Goal: Task Accomplishment & Management: Use online tool/utility

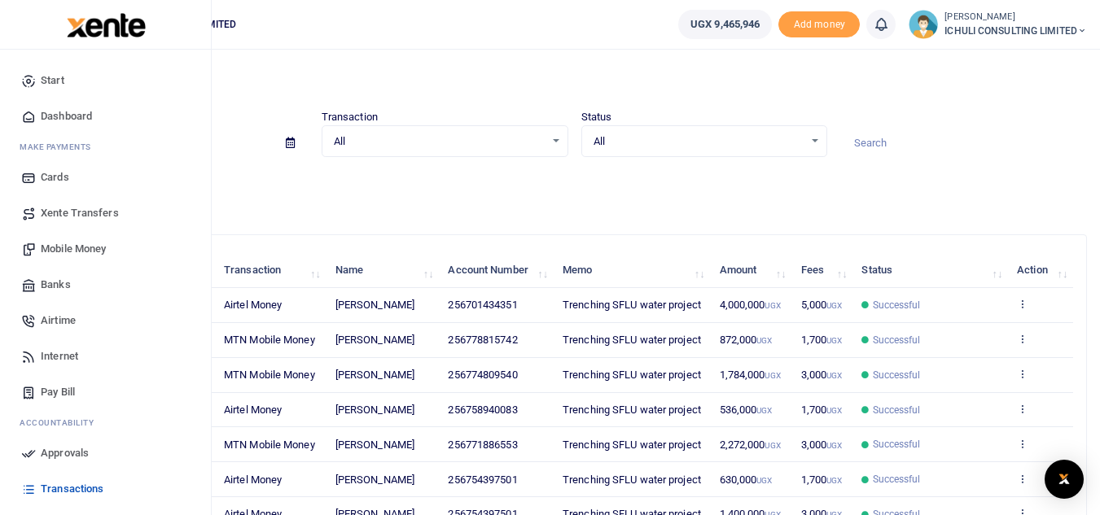
click at [66, 252] on span "Mobile Money" at bounding box center [73, 249] width 65 height 16
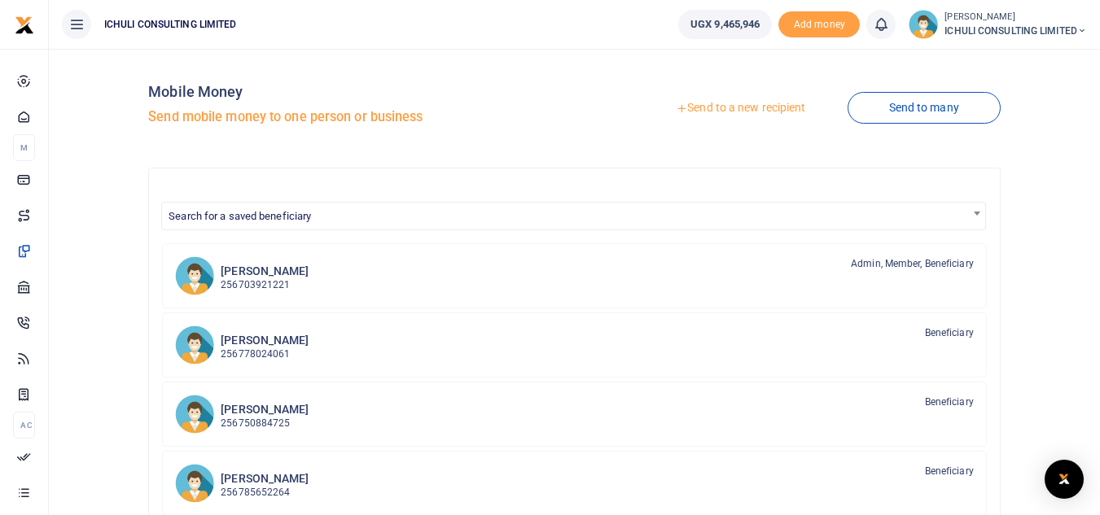
click at [780, 107] on link "Send to a new recipient" at bounding box center [740, 108] width 213 height 29
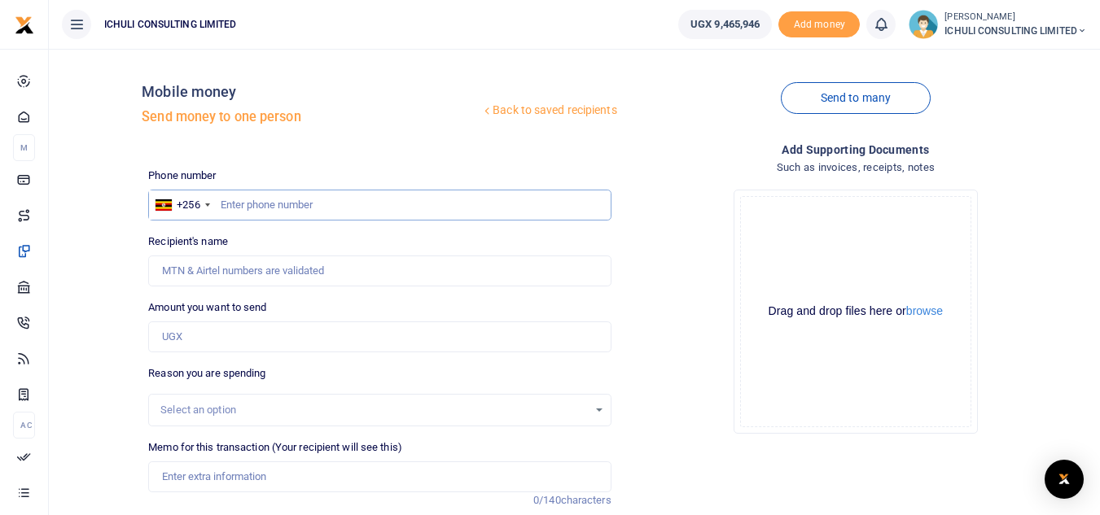
click at [291, 202] on input "text" at bounding box center [379, 205] width 462 height 31
paste input "782212519"
type input "782212519"
type input "Moses Ssendiwala"
type input "782212519"
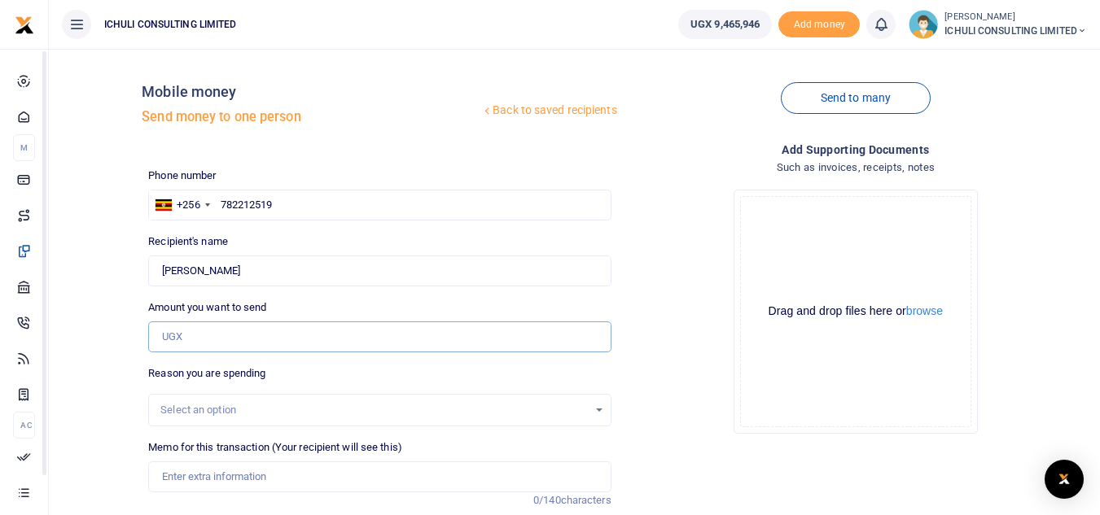
click at [234, 335] on input "Amount you want to send" at bounding box center [379, 337] width 462 height 31
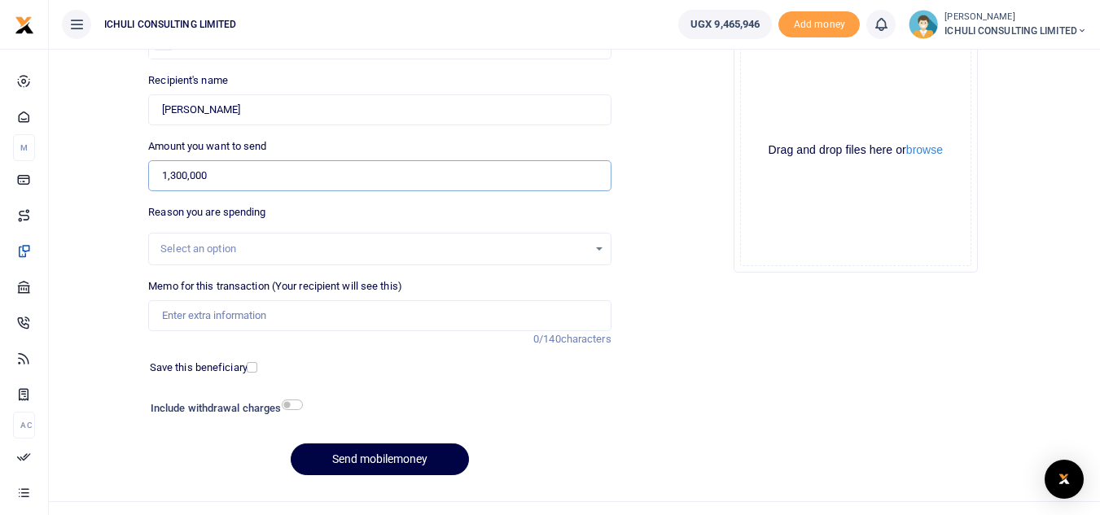
scroll to position [163, 0]
type input "1,300,000"
click at [593, 256] on div "Select an option" at bounding box center [379, 248] width 461 height 18
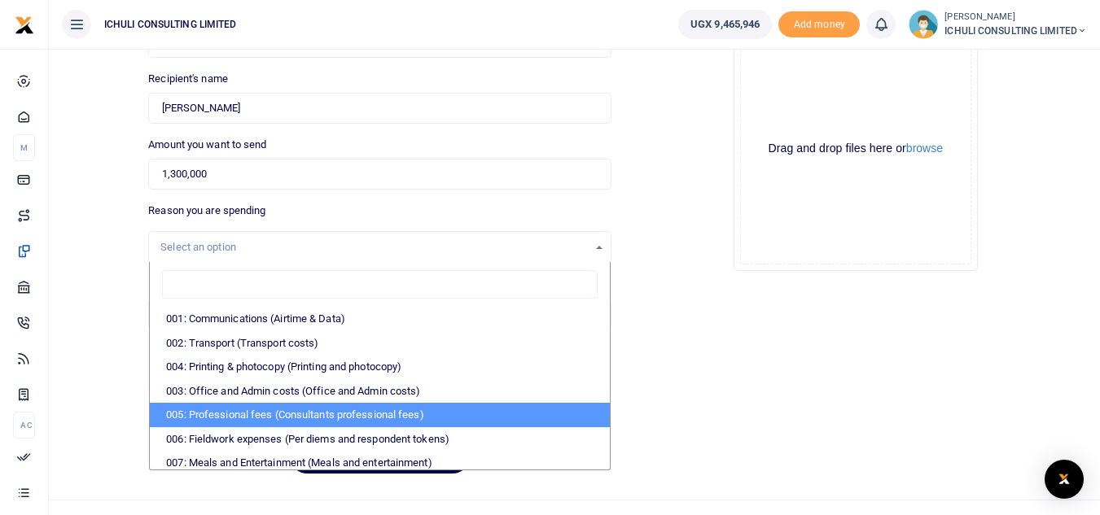
click at [213, 414] on li "005: Professional fees (Consultants professional fees)" at bounding box center [379, 415] width 459 height 24
select select "65"
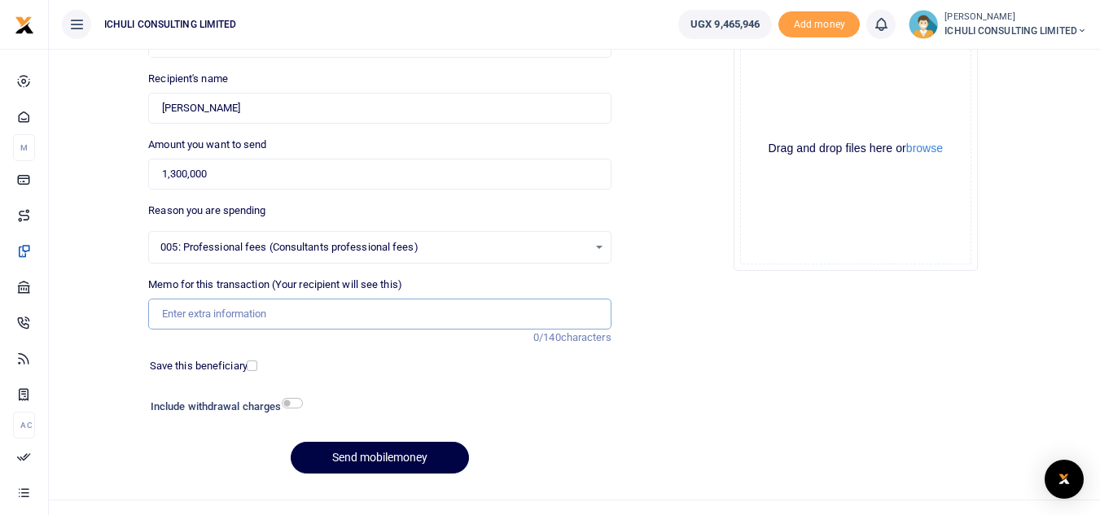
click at [356, 313] on input "Memo for this transaction (Your recipient will see this)" at bounding box center [379, 314] width 462 height 31
type input "Trenching SFLU water project"
click at [383, 463] on button "Send mobilemoney" at bounding box center [380, 458] width 178 height 32
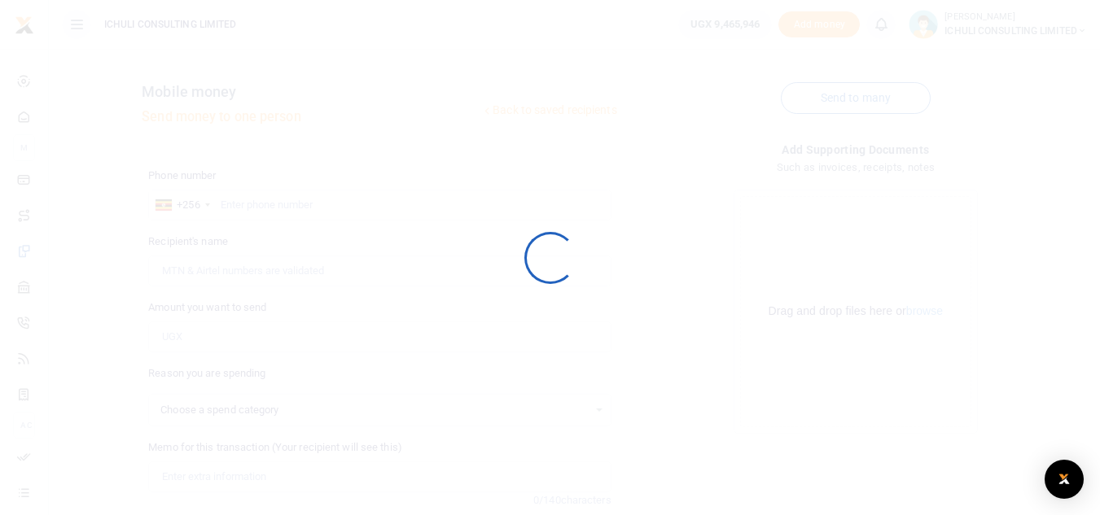
scroll to position [163, 0]
select select
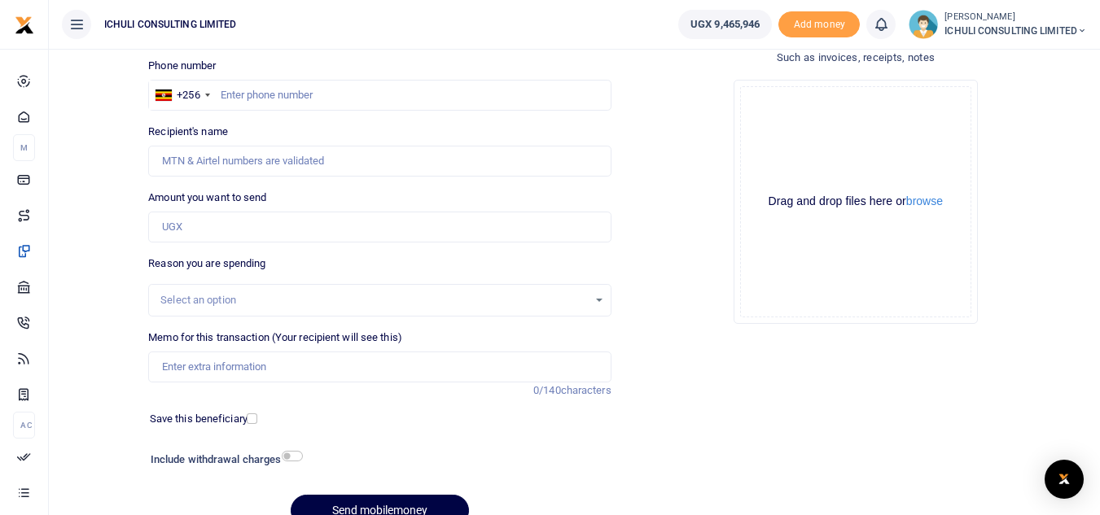
scroll to position [108, 0]
click at [325, 99] on input "text" at bounding box center [379, 96] width 462 height 31
paste input "788885755"
type input "788885755"
type input "Venekenti Wanume"
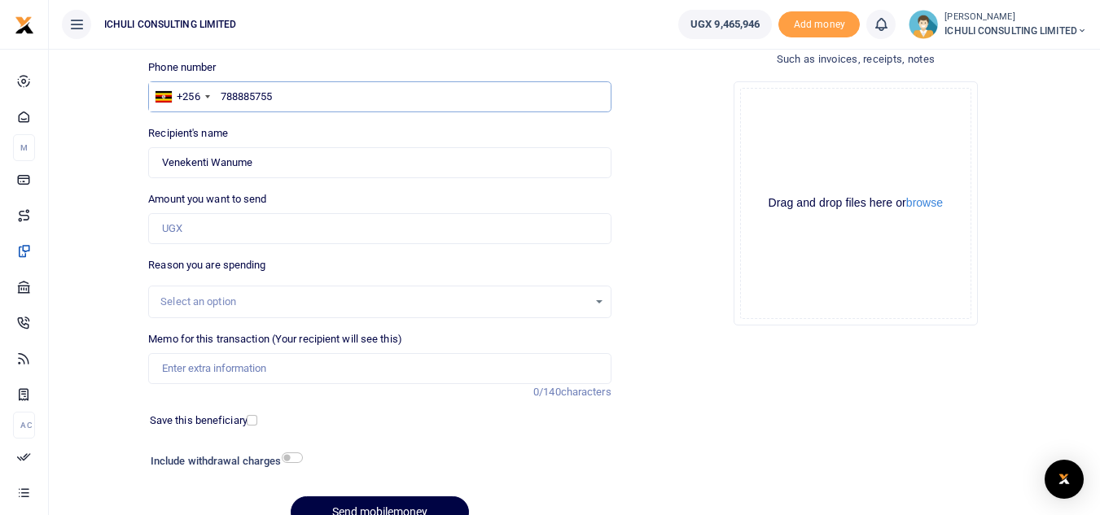
type input "788885755"
click at [240, 237] on input "Amount you want to send" at bounding box center [379, 228] width 462 height 31
type input "1,300,000"
click at [427, 309] on div "Select an option" at bounding box center [373, 302] width 427 height 16
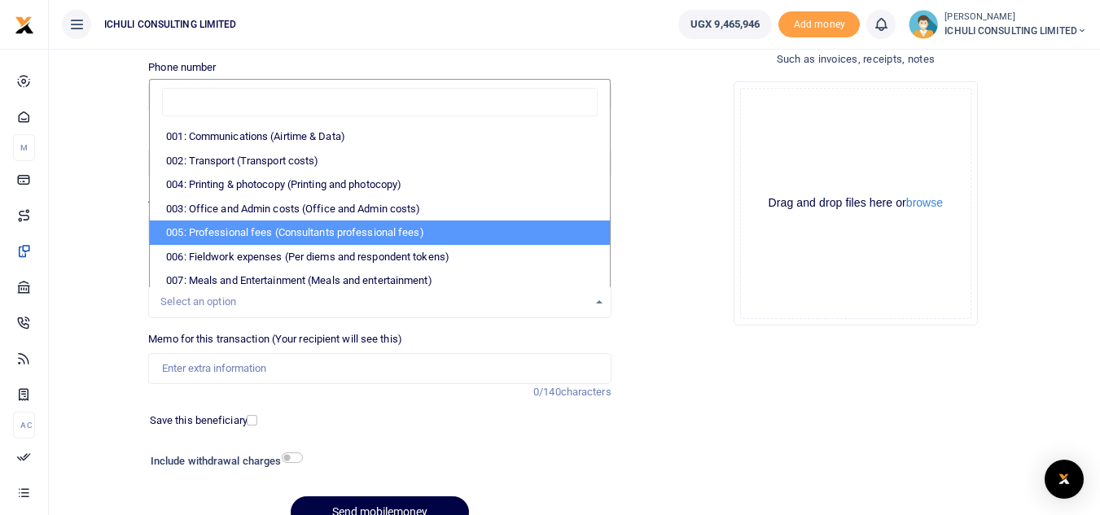
click at [449, 232] on li "005: Professional fees (Consultants professional fees)" at bounding box center [379, 233] width 459 height 24
select select "65"
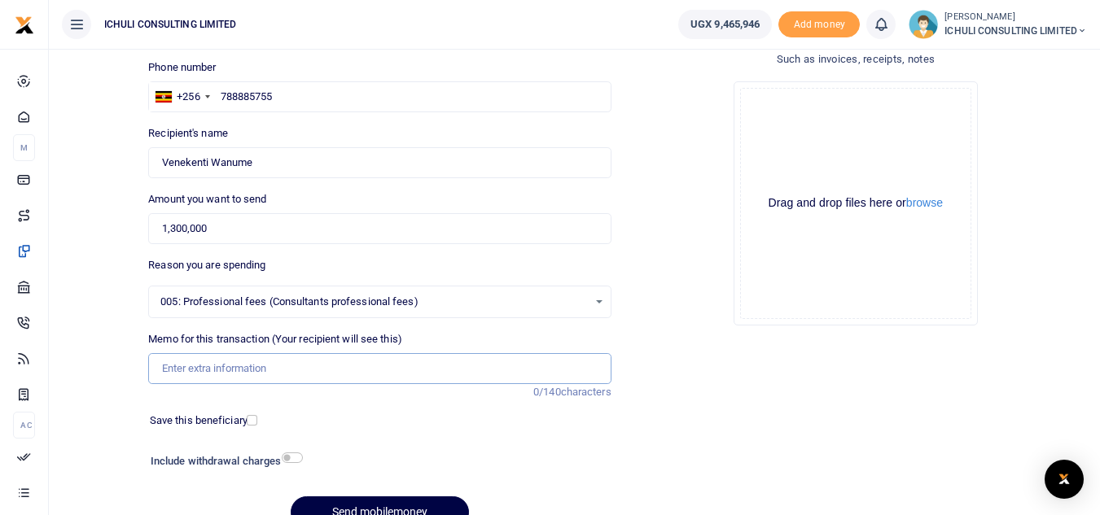
click at [290, 381] on input "Memo for this transaction (Your recipient will see this)" at bounding box center [379, 368] width 462 height 31
type input "Trenching SFLU water project"
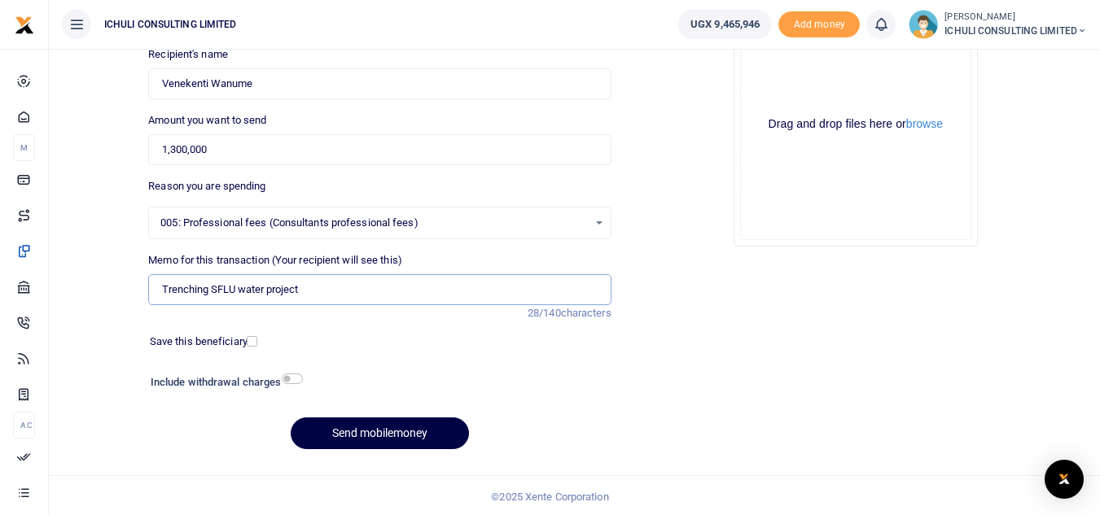
scroll to position [190, 0]
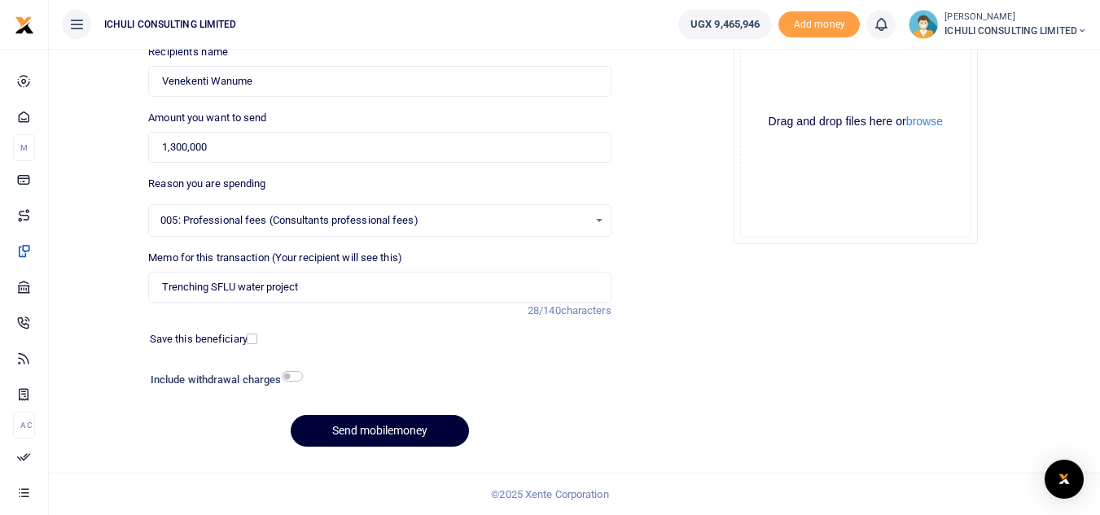
click at [379, 435] on button "Send mobilemoney" at bounding box center [380, 431] width 178 height 32
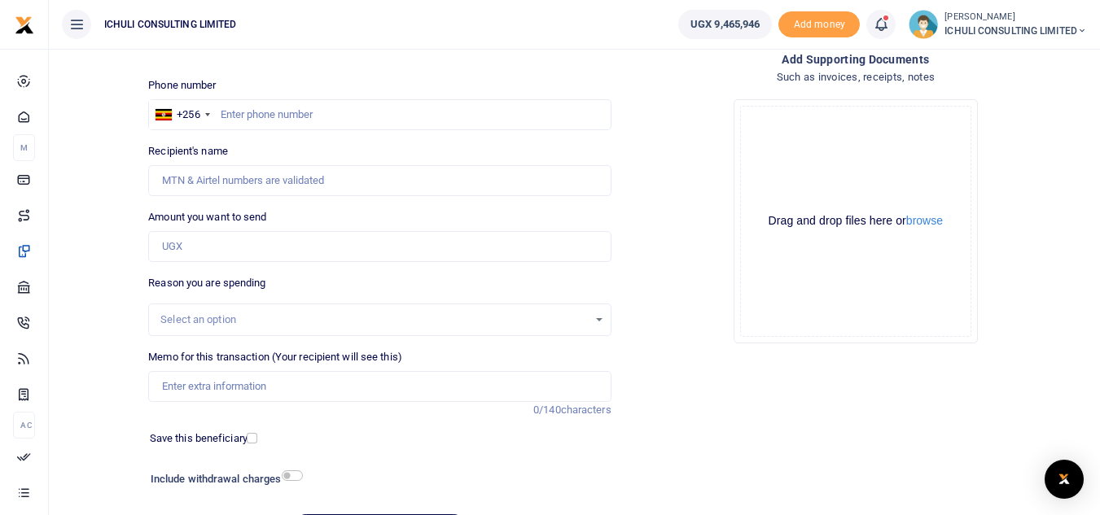
scroll to position [90, 0]
click at [256, 113] on input "text" at bounding box center [379, 115] width 462 height 31
paste input "755200950"
type input "755200950"
type input "Pius Karuhanga"
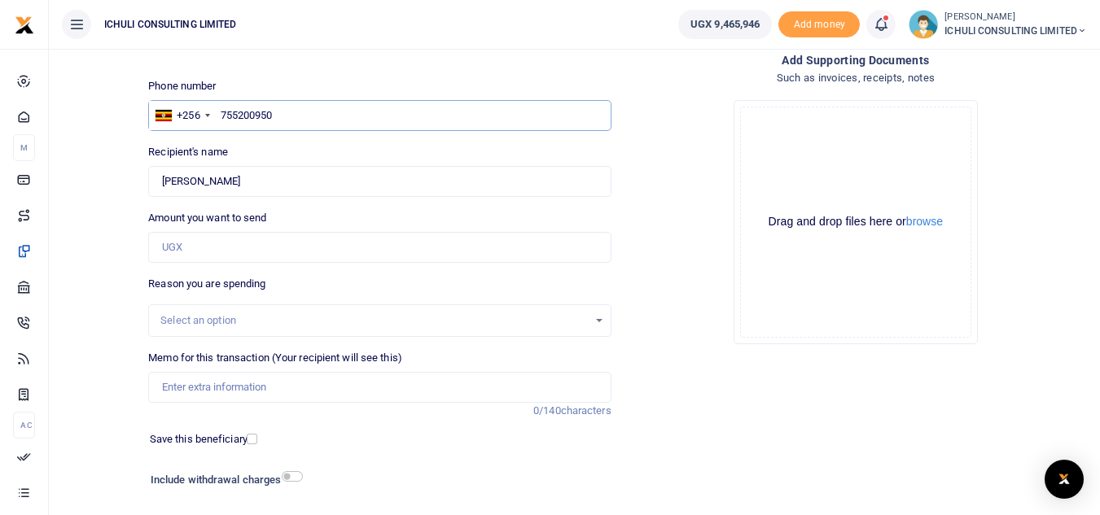
type input "755200950"
click at [228, 246] on input "Amount you want to send" at bounding box center [379, 247] width 462 height 31
type input "2,476,000"
click at [576, 319] on div "Select an option" at bounding box center [373, 321] width 427 height 16
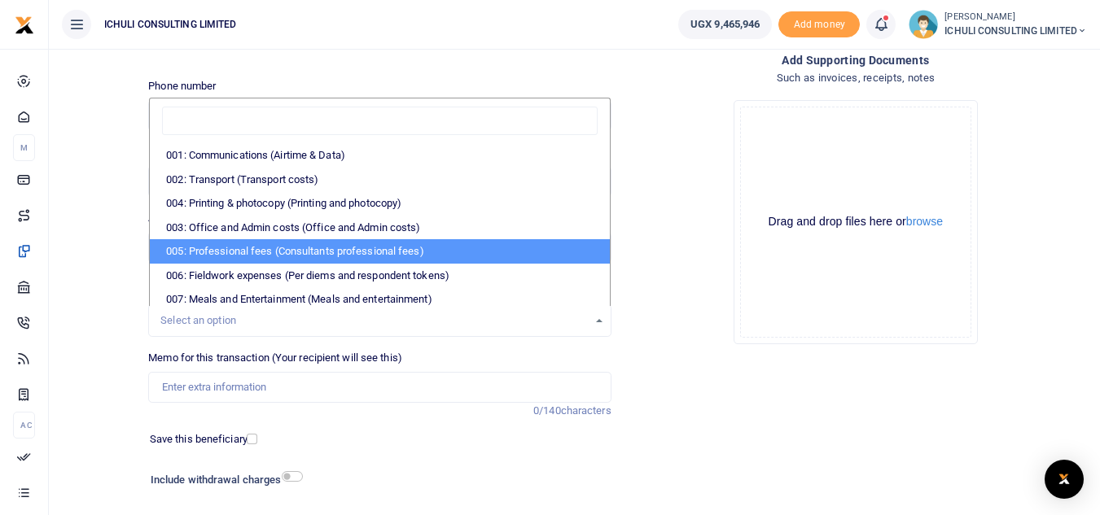
click at [349, 244] on li "005: Professional fees (Consultants professional fees)" at bounding box center [379, 251] width 459 height 24
select select "65"
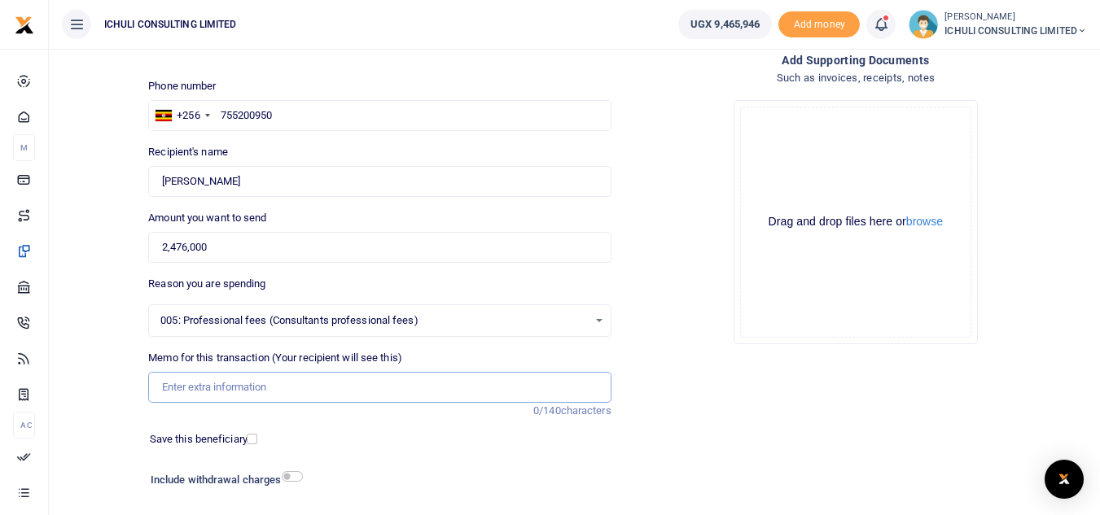
click at [282, 391] on input "Memo for this transaction (Your recipient will see this)" at bounding box center [379, 387] width 462 height 31
type input "Trenching SFLU water project"
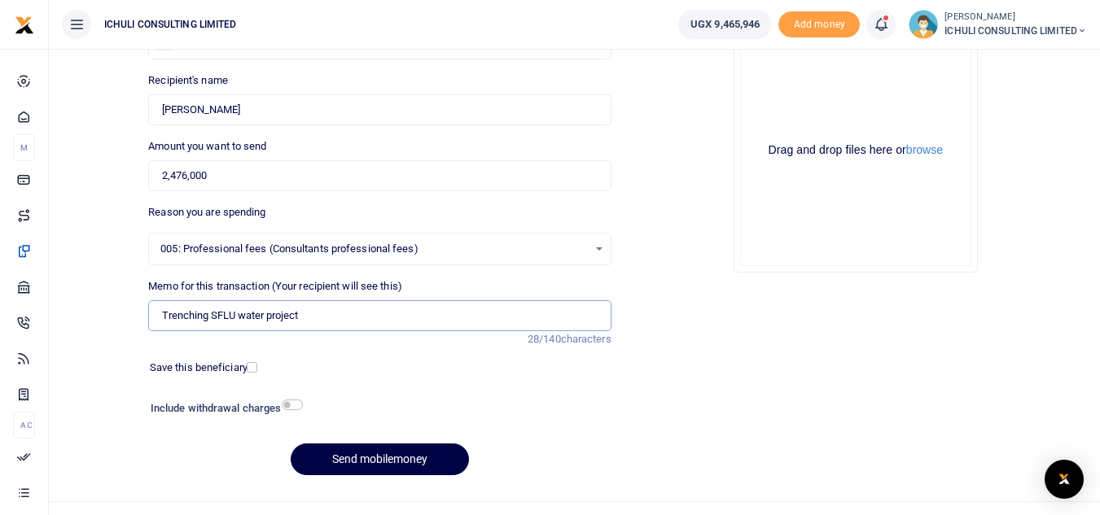
scroll to position [172, 0]
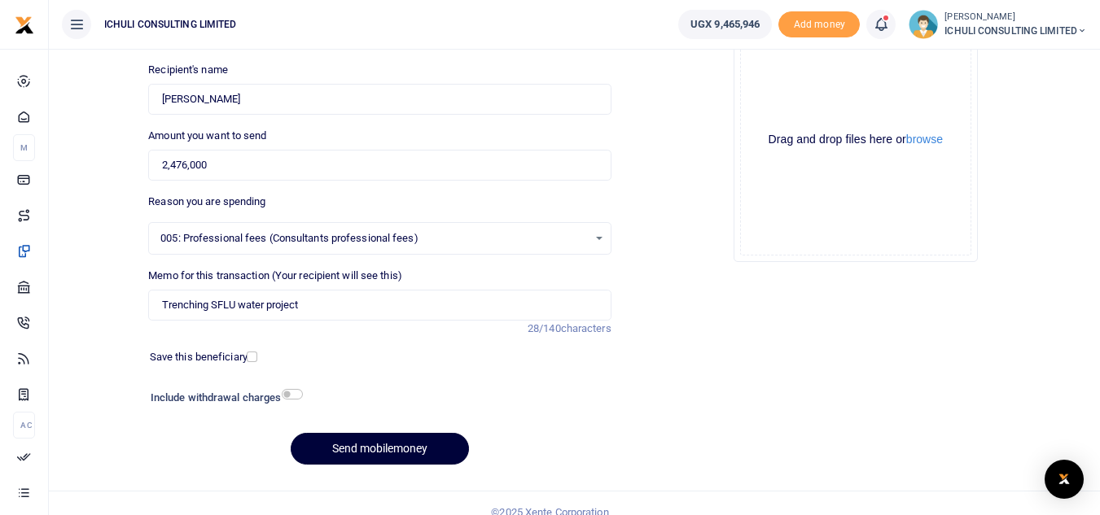
click at [388, 452] on button "Send mobilemoney" at bounding box center [380, 449] width 178 height 32
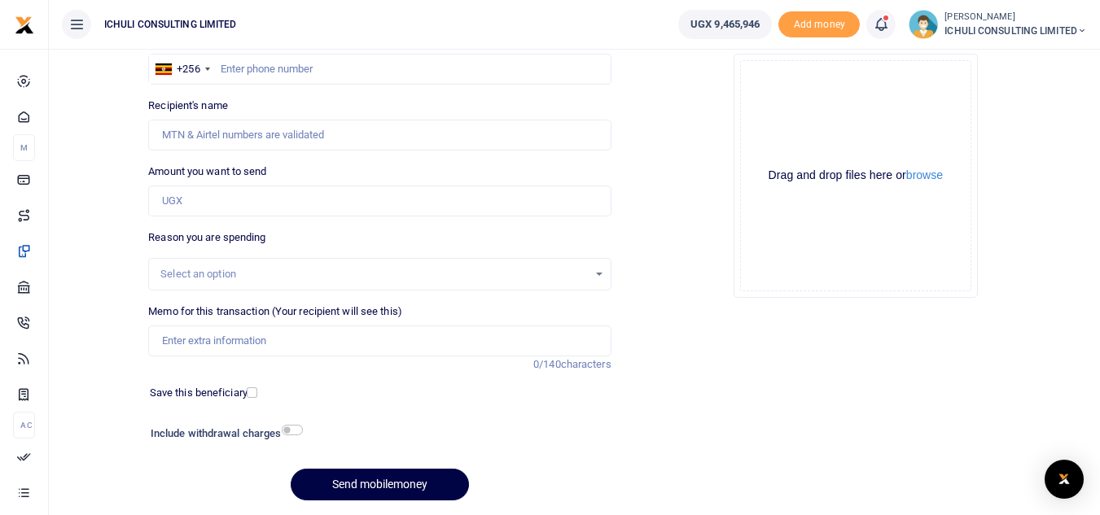
scroll to position [107, 0]
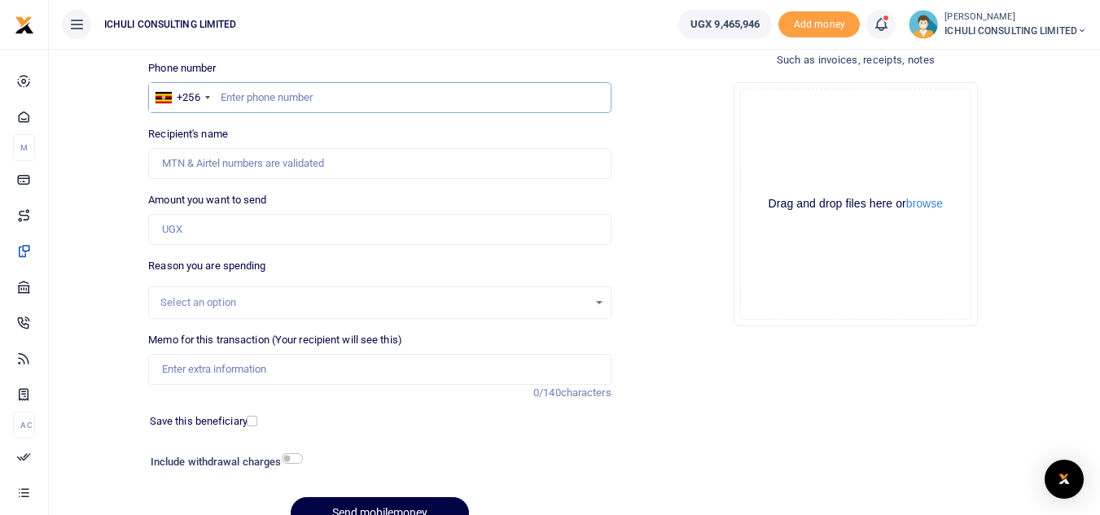
click at [280, 99] on input "text" at bounding box center [379, 97] width 462 height 31
paste input "755567296"
type input "755567296"
click at [261, 232] on input "Amount you want to send" at bounding box center [379, 229] width 462 height 31
type input "[PERSON_NAME]"
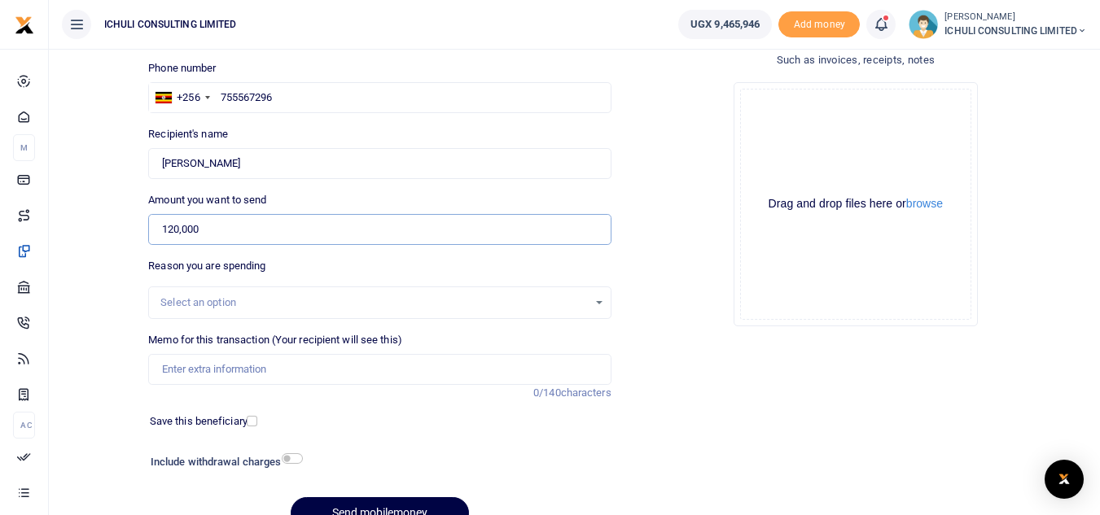
type input "120,000"
click at [277, 306] on div "Select an option" at bounding box center [373, 303] width 427 height 16
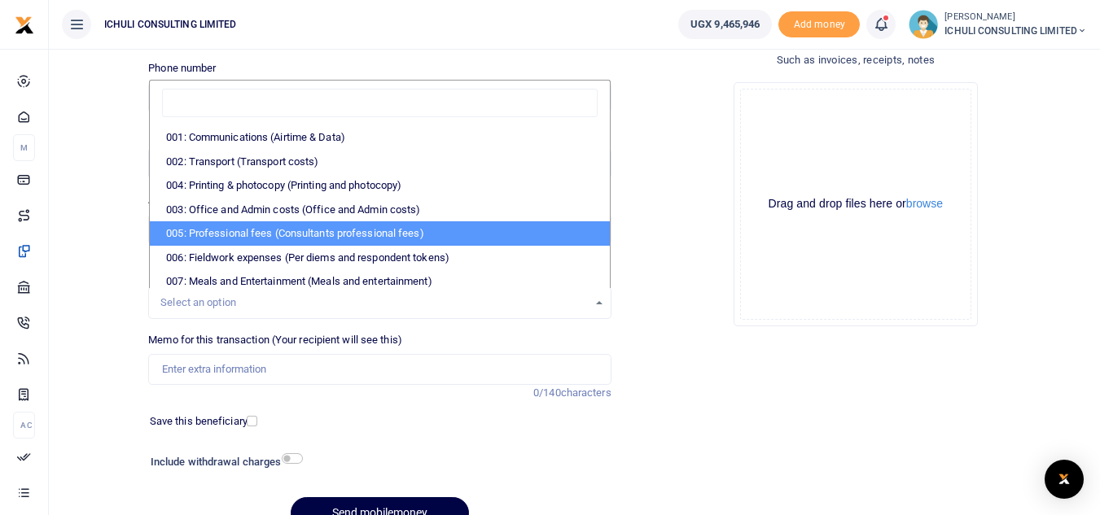
click at [319, 235] on li "005: Professional fees (Consultants professional fees)" at bounding box center [379, 233] width 459 height 24
select select "65"
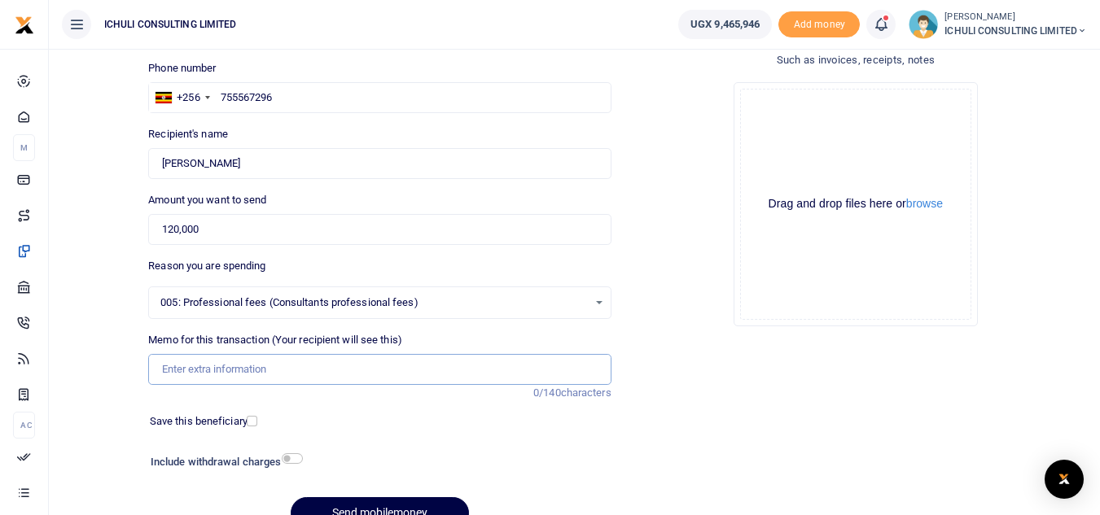
click at [229, 377] on input "Memo for this transaction (Your recipient will see this)" at bounding box center [379, 369] width 462 height 31
type input "Trenching SFLU water project"
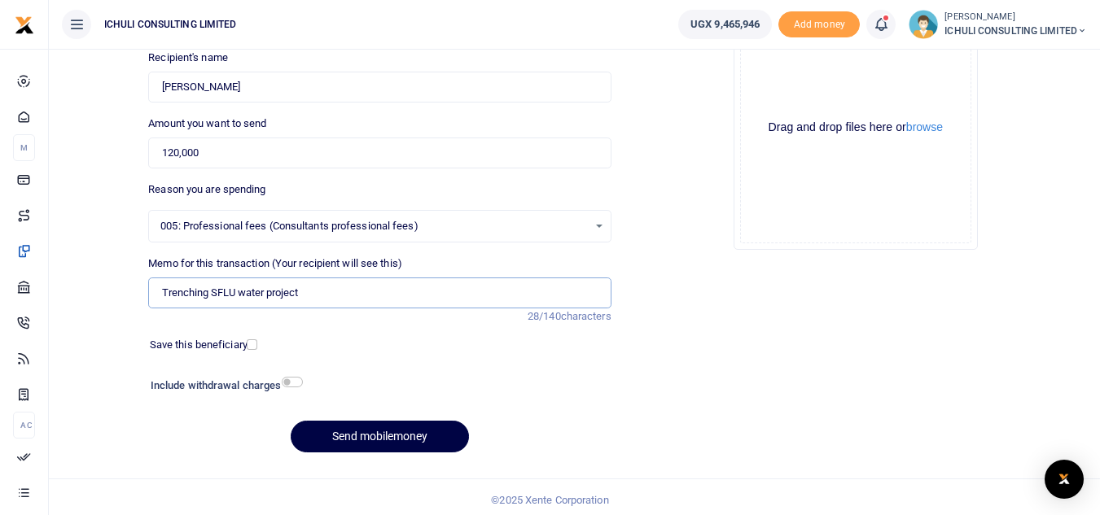
scroll to position [189, 0]
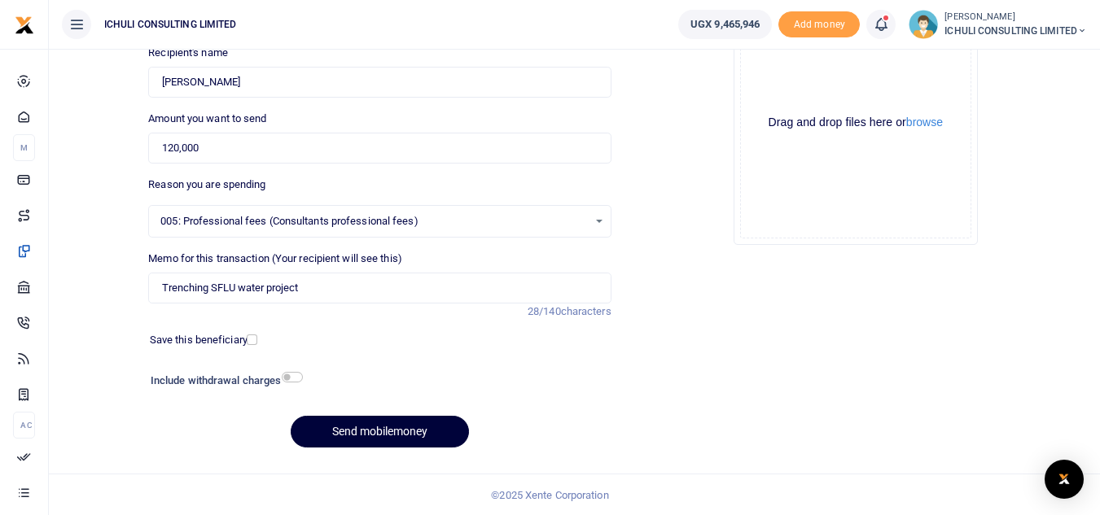
click at [386, 432] on button "Send mobilemoney" at bounding box center [380, 432] width 178 height 32
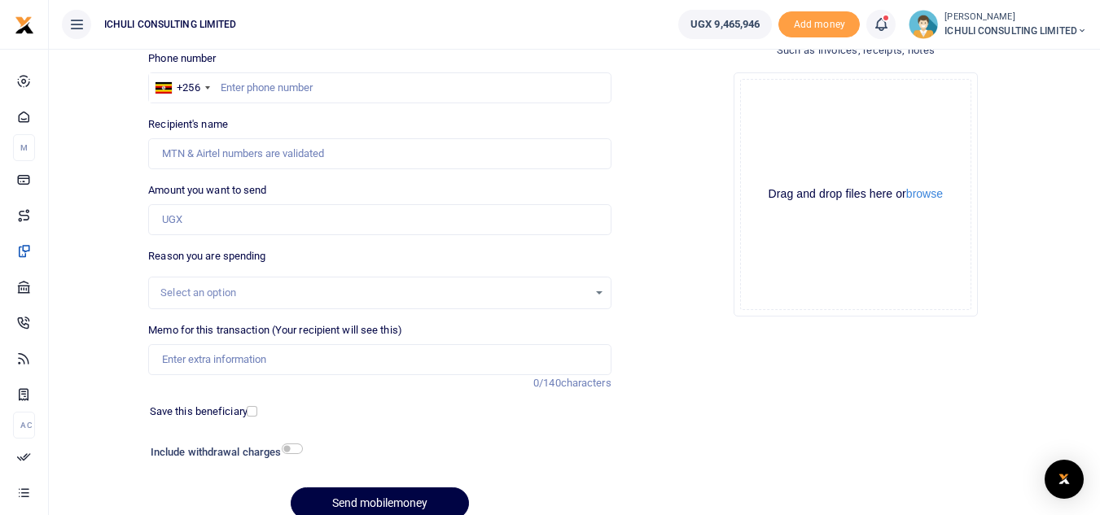
scroll to position [92, 0]
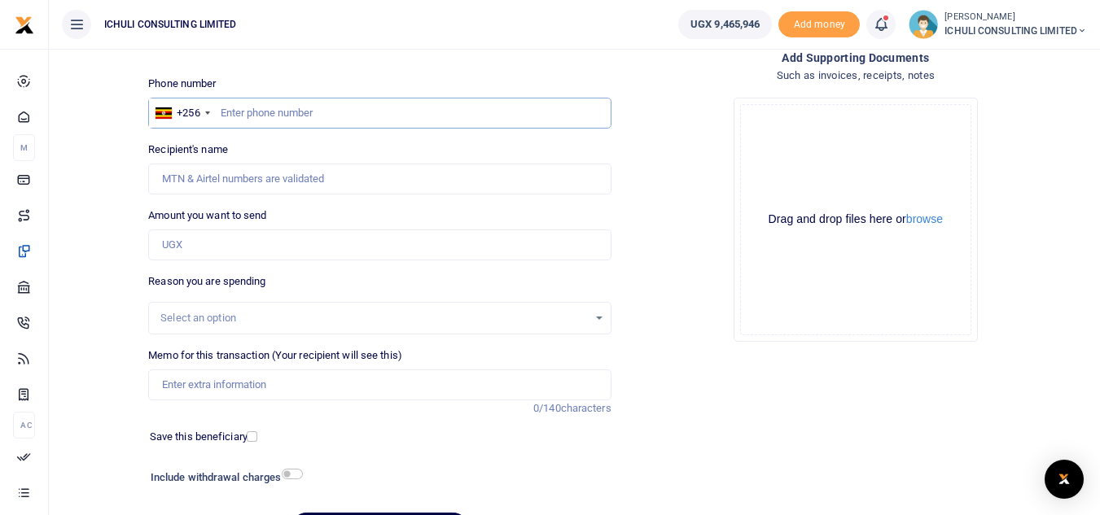
click at [372, 108] on input "text" at bounding box center [379, 113] width 462 height 31
paste input "700173105"
type input "700173105"
click at [209, 243] on input "Amount you want to send" at bounding box center [379, 245] width 462 height 31
type input "Venekenti Wanume"
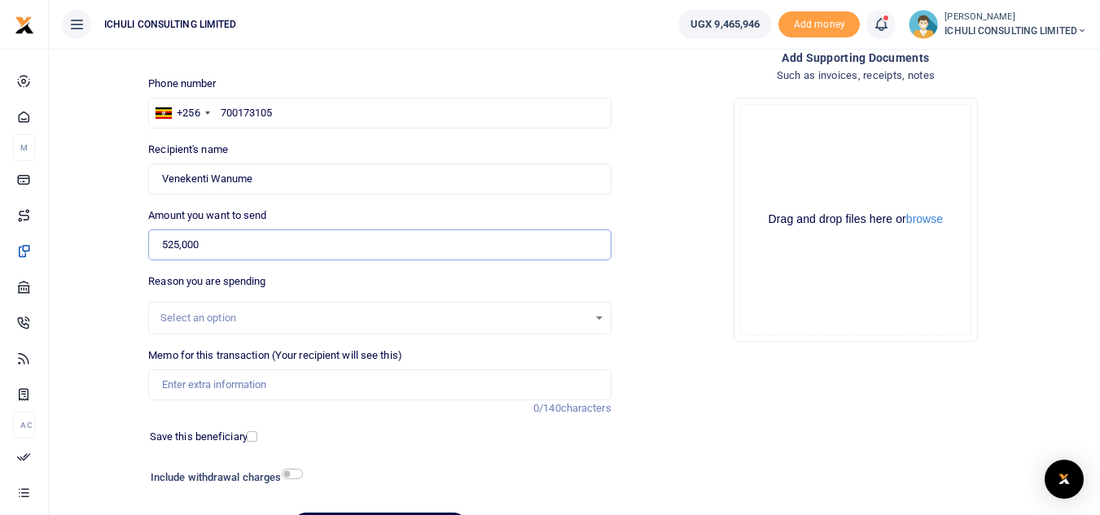
type input "525,000"
click at [204, 321] on div "Select an option" at bounding box center [373, 318] width 427 height 16
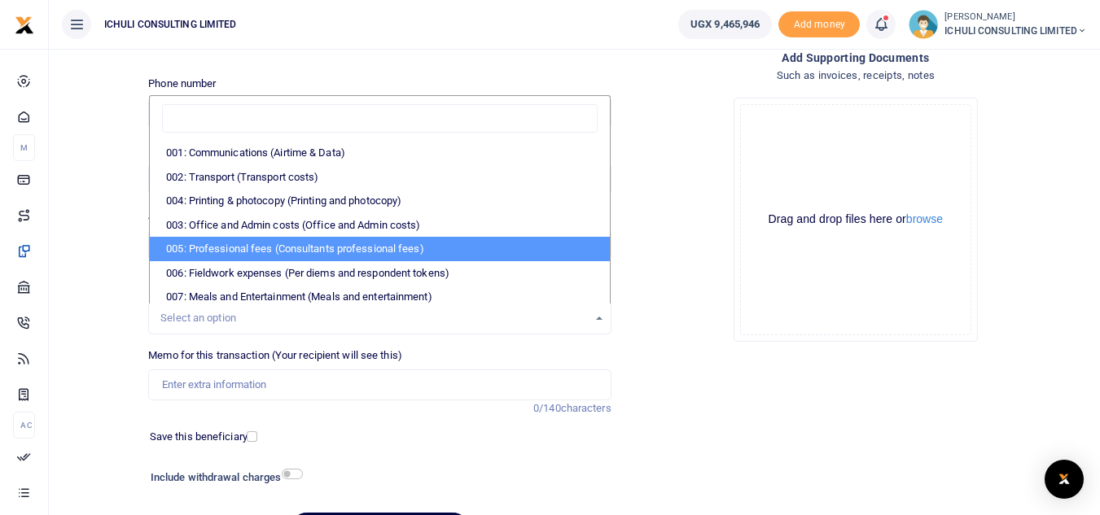
click at [275, 252] on li "005: Professional fees (Consultants professional fees)" at bounding box center [379, 249] width 459 height 24
select select "65"
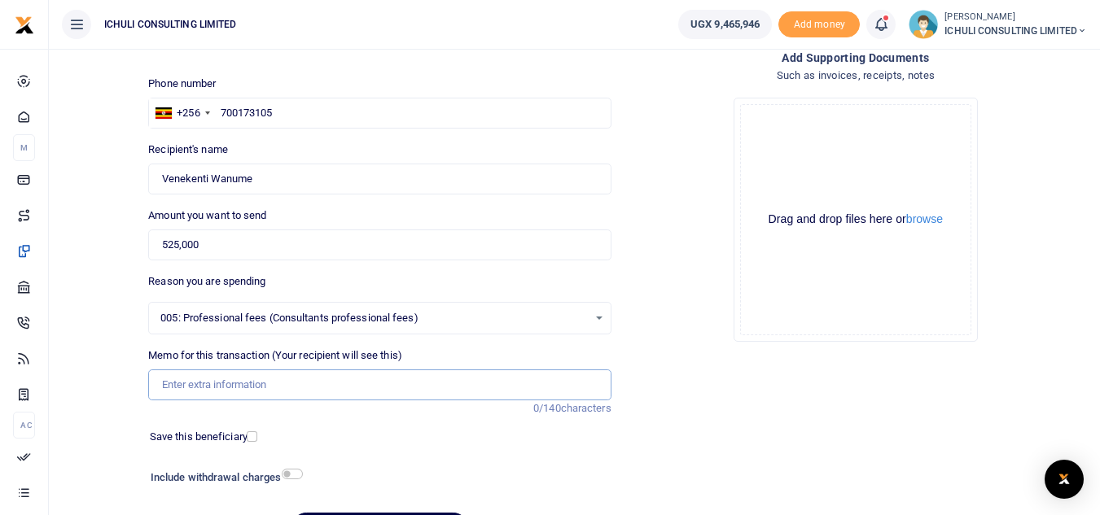
click at [300, 382] on input "Memo for this transaction (Your recipient will see this)" at bounding box center [379, 385] width 462 height 31
type input "Trenching SFLU water project"
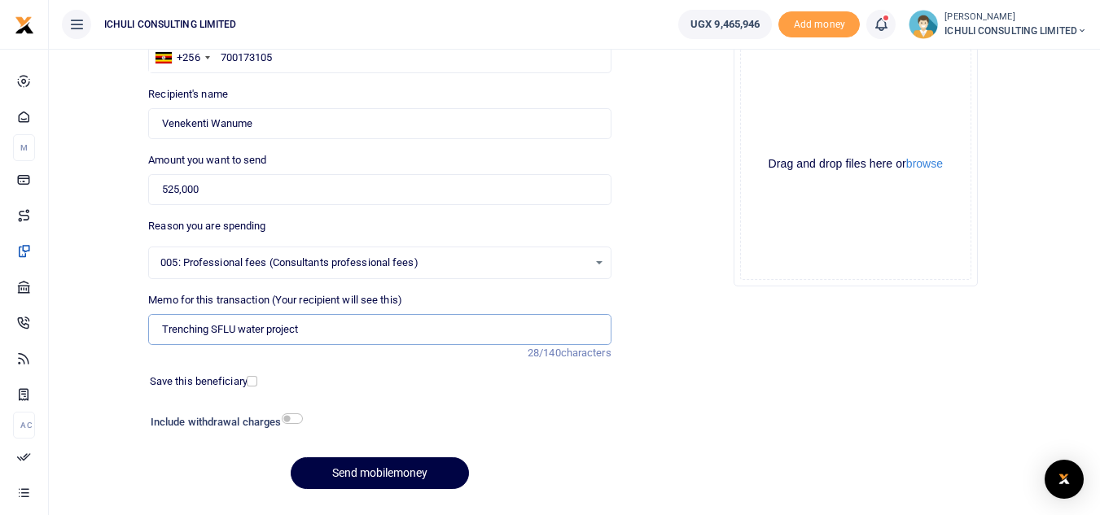
scroll to position [190, 0]
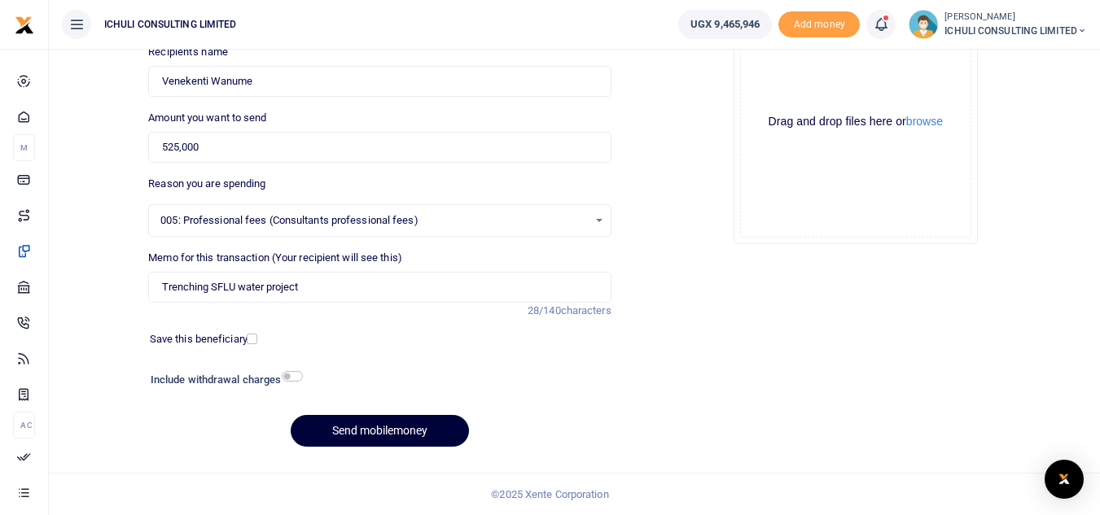
click at [400, 431] on button "Send mobilemoney" at bounding box center [380, 431] width 178 height 32
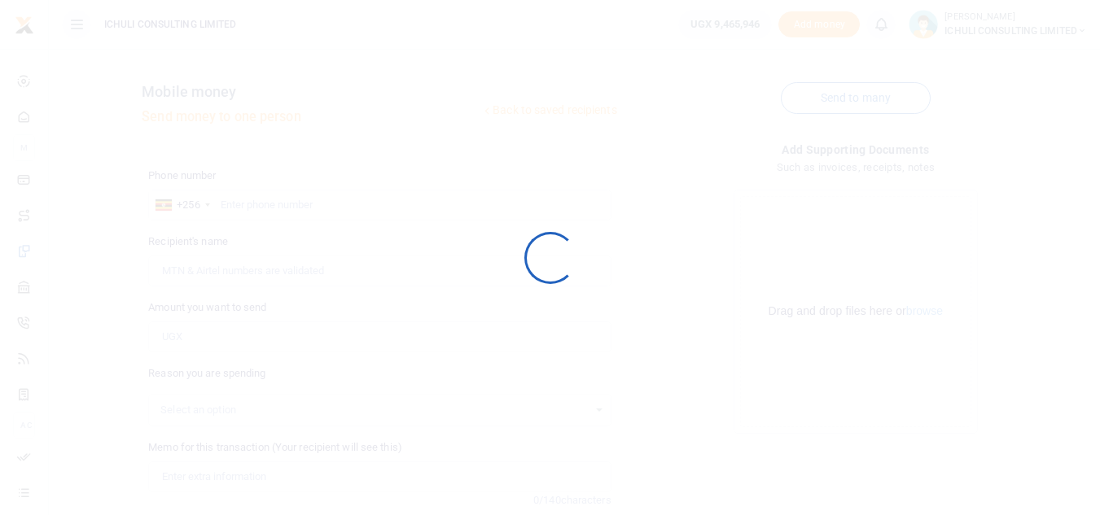
scroll to position [190, 0]
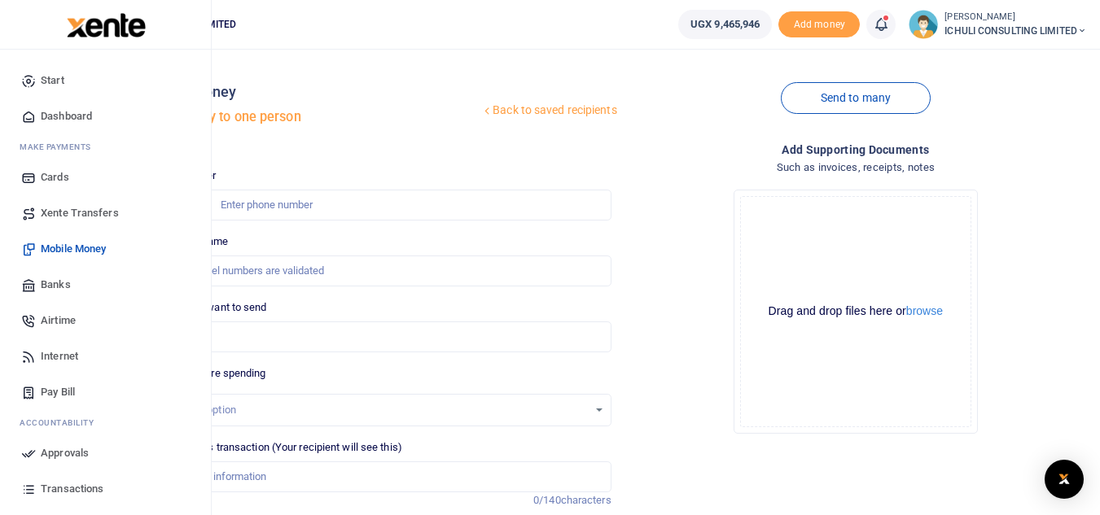
click at [57, 454] on span "Approvals" at bounding box center [65, 453] width 48 height 16
